Goal: Find specific page/section: Find specific page/section

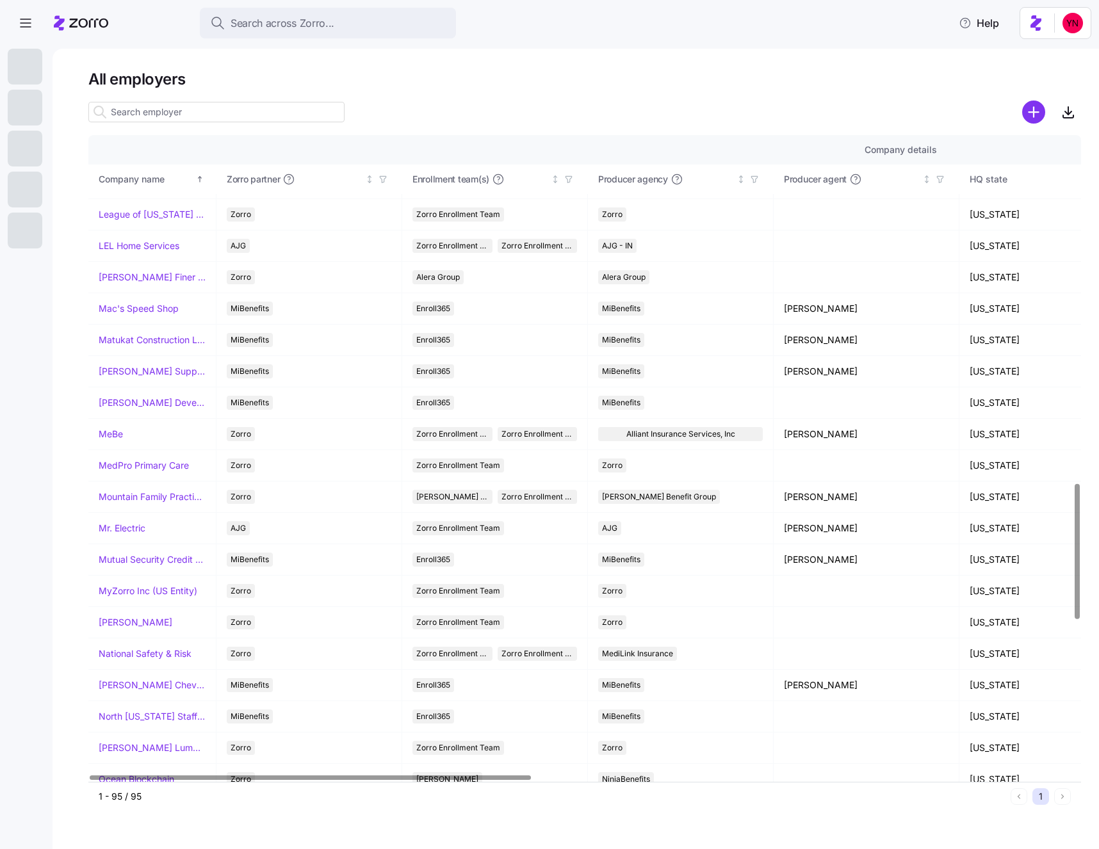
scroll to position [1673, 0]
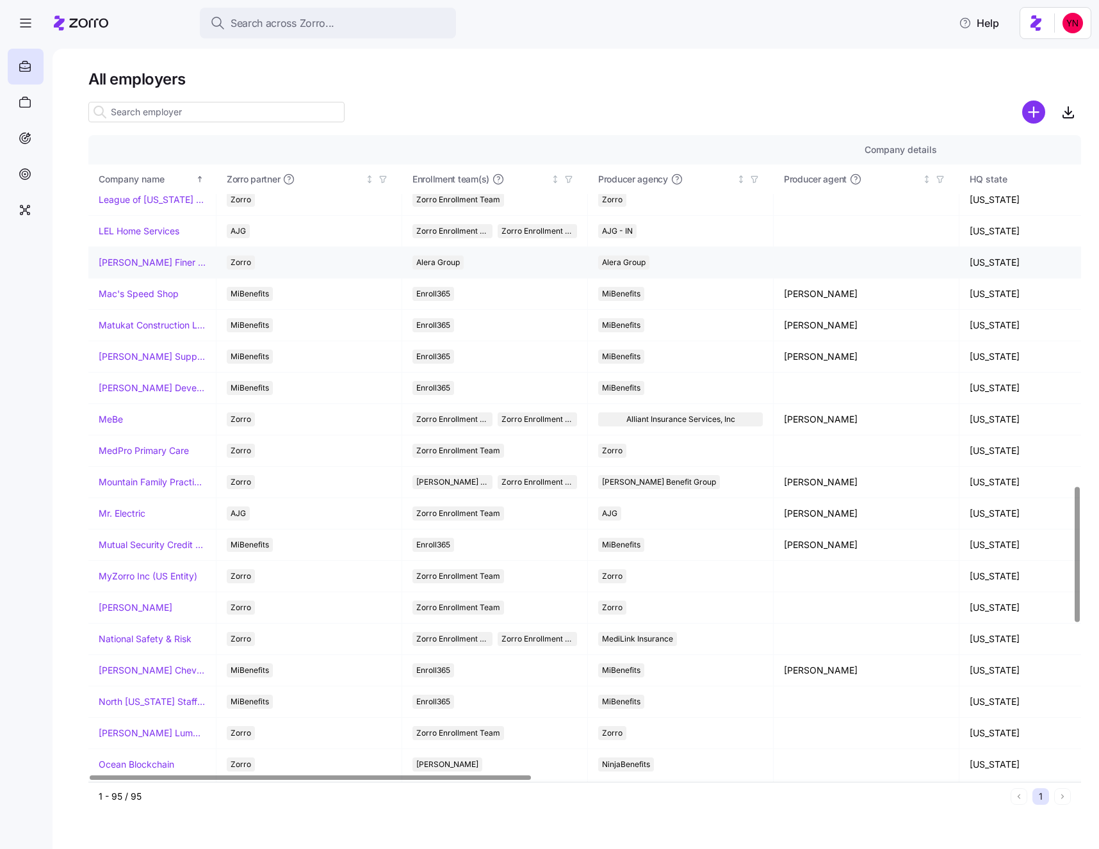
click at [139, 261] on link "[PERSON_NAME] Finer Meats" at bounding box center [152, 262] width 107 height 13
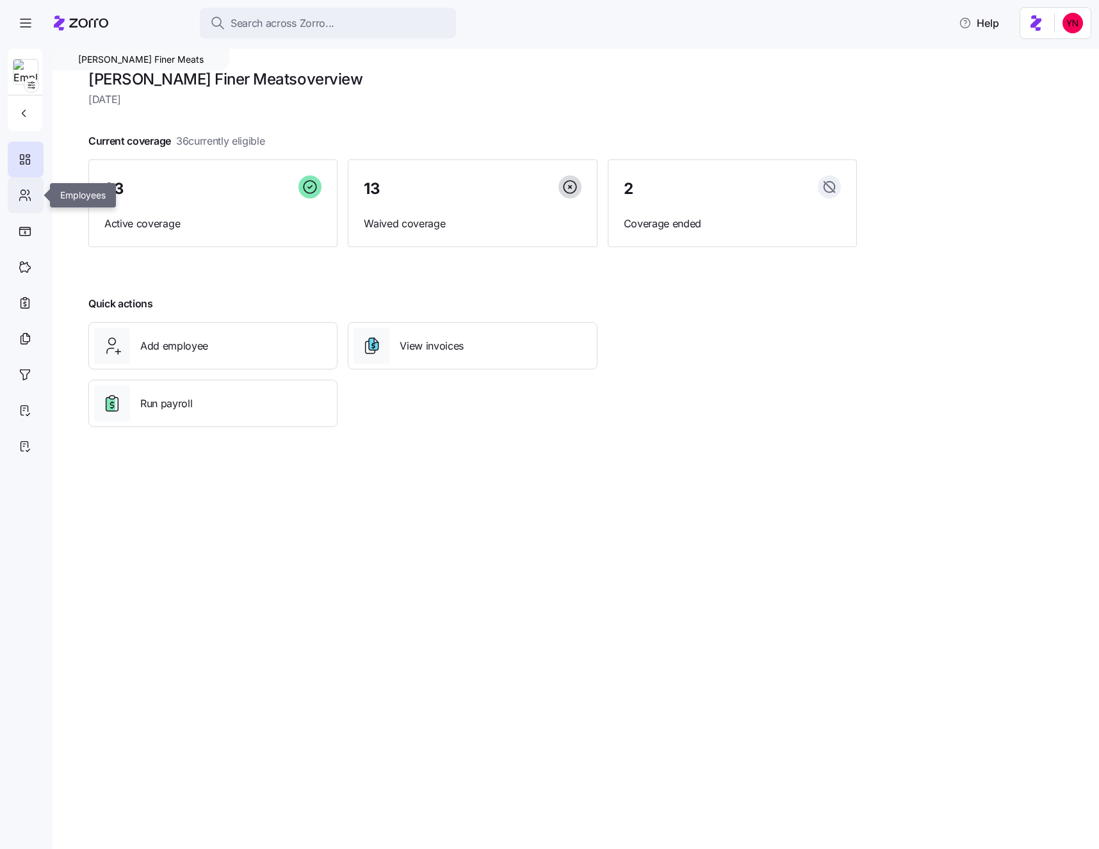
click at [18, 193] on icon at bounding box center [25, 195] width 14 height 15
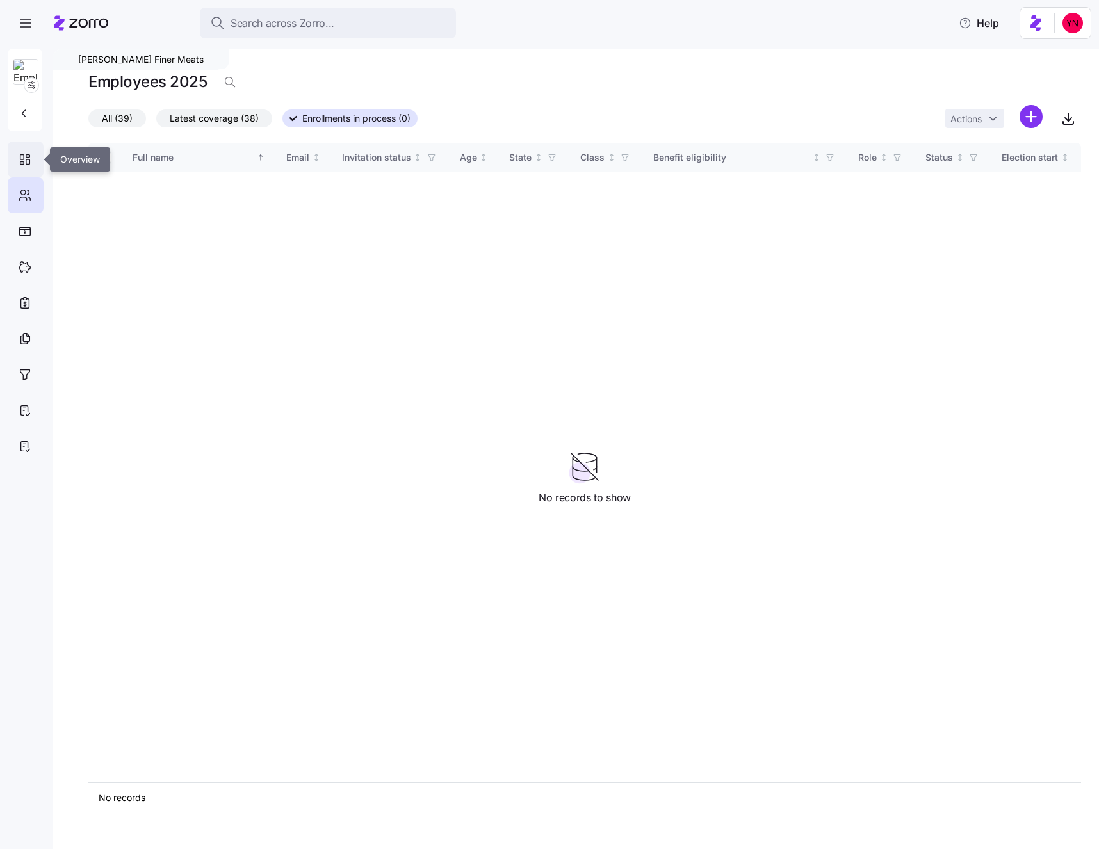
click at [25, 158] on icon at bounding box center [25, 159] width 14 height 15
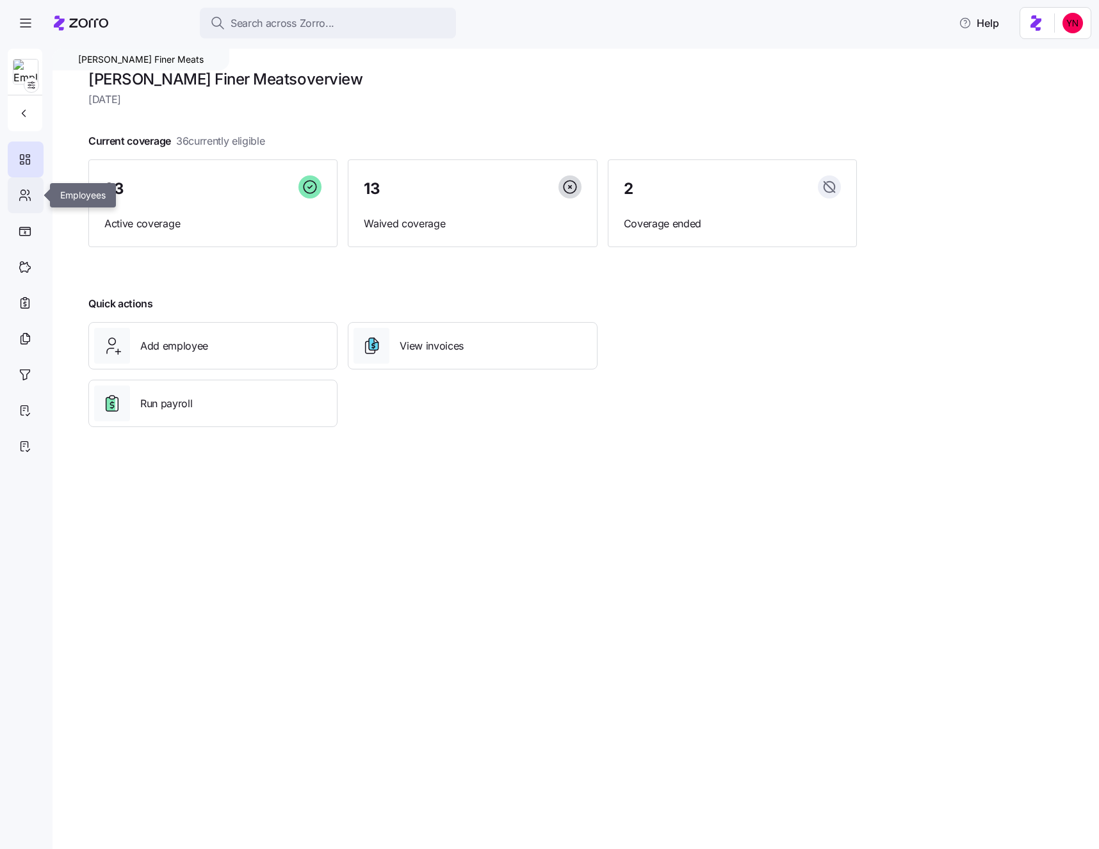
click at [22, 195] on icon at bounding box center [25, 195] width 14 height 15
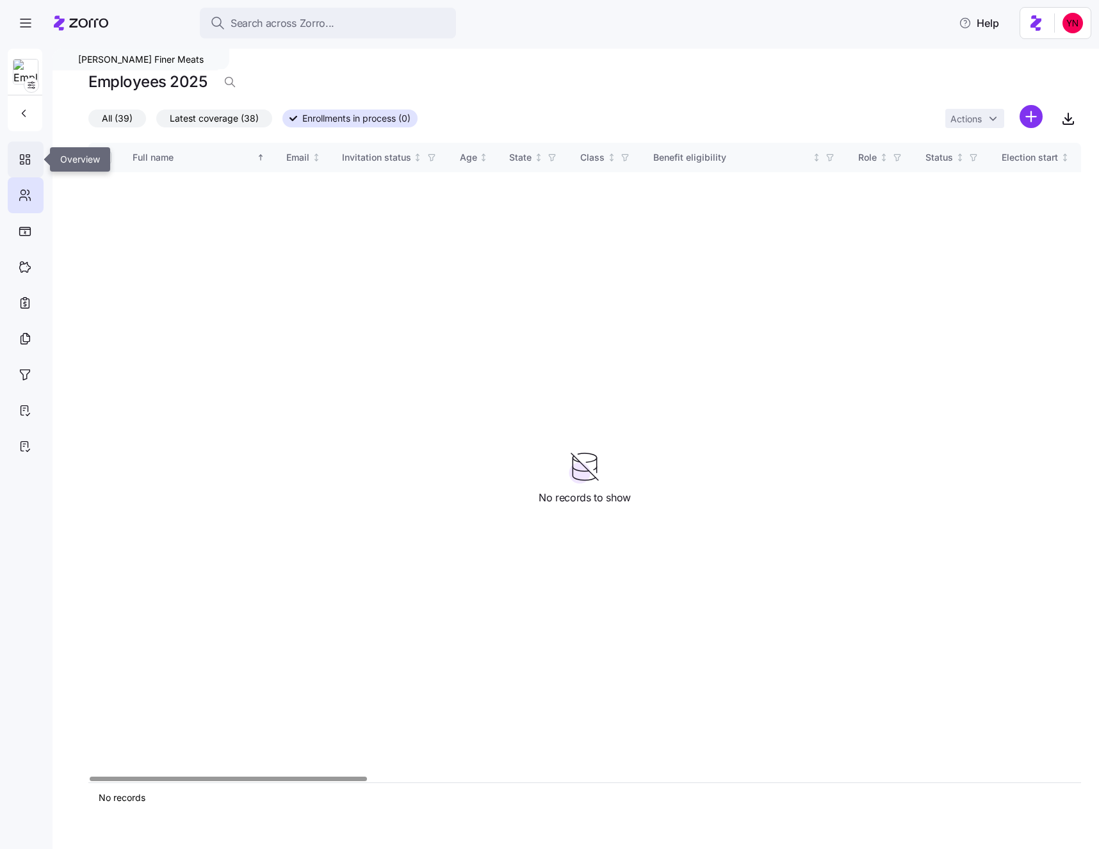
click at [28, 161] on icon at bounding box center [25, 159] width 14 height 15
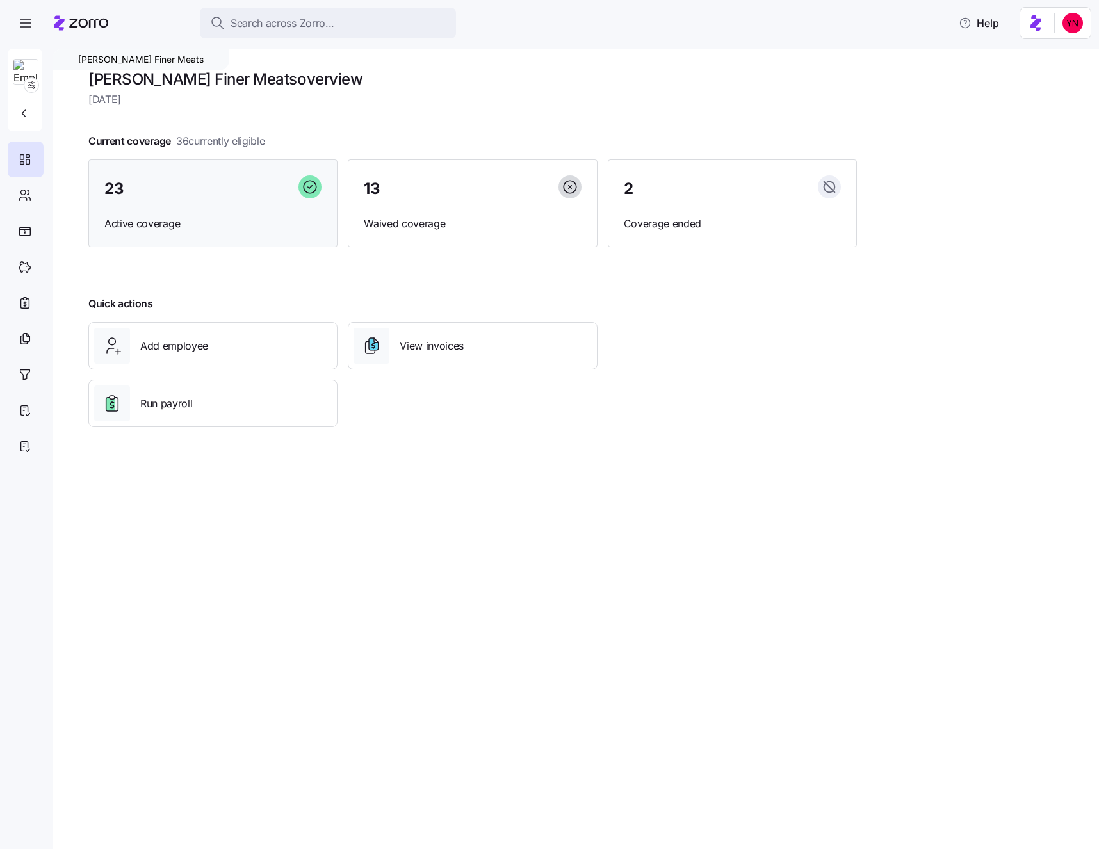
click at [186, 170] on div "23 Active coverage" at bounding box center [212, 203] width 249 height 88
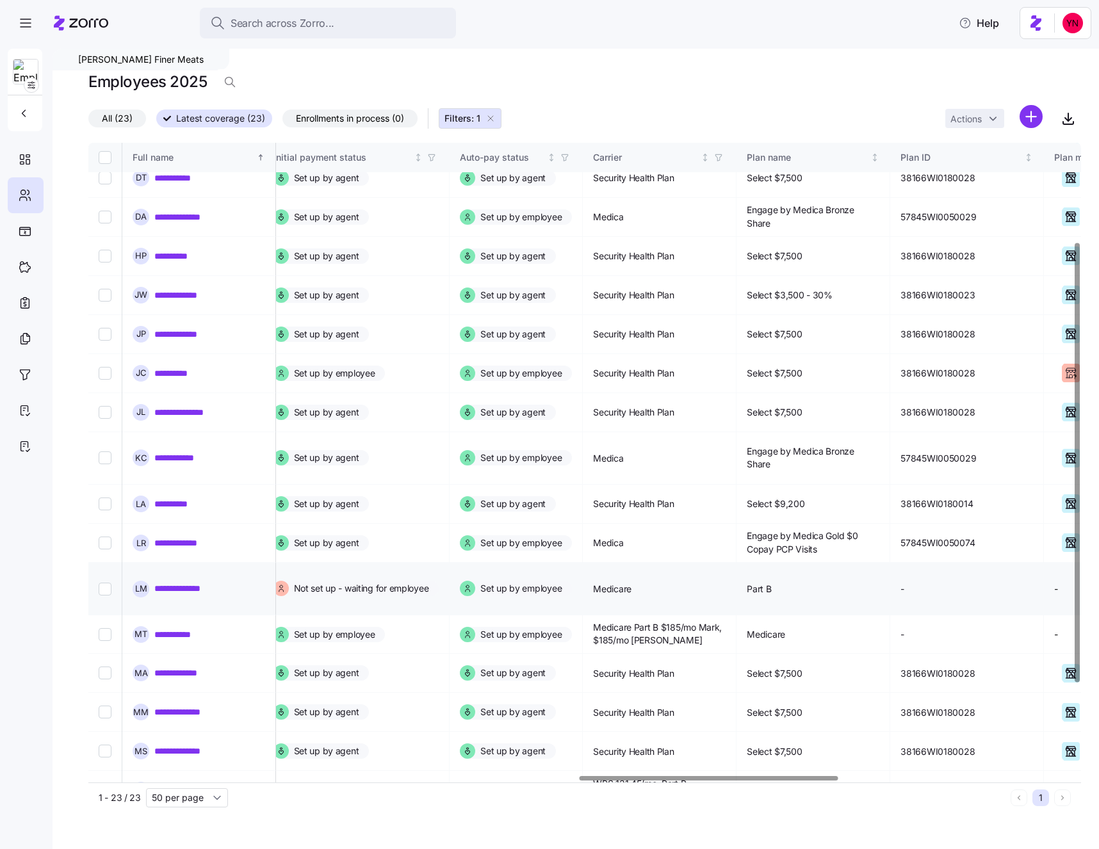
scroll to position [0, 1881]
